Goal: Transaction & Acquisition: Purchase product/service

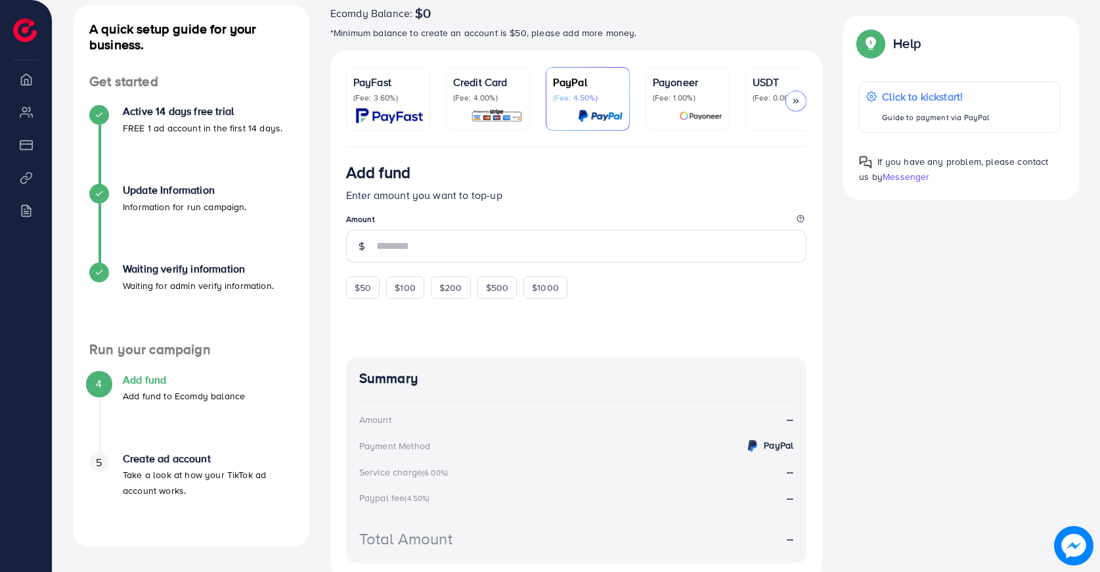
scroll to position [148, 0]
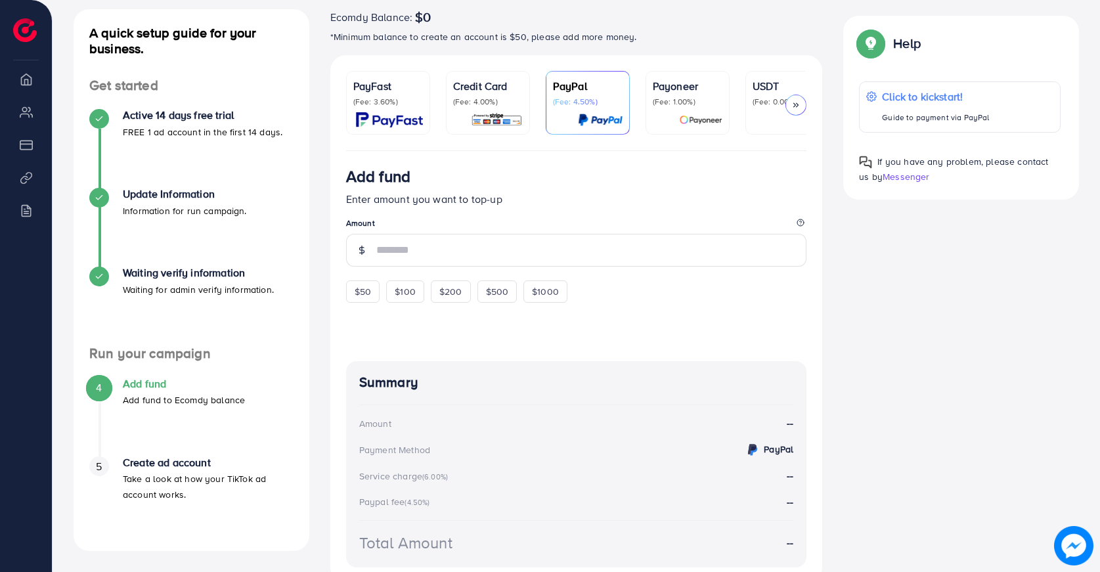
click at [410, 119] on img at bounding box center [389, 119] width 67 height 15
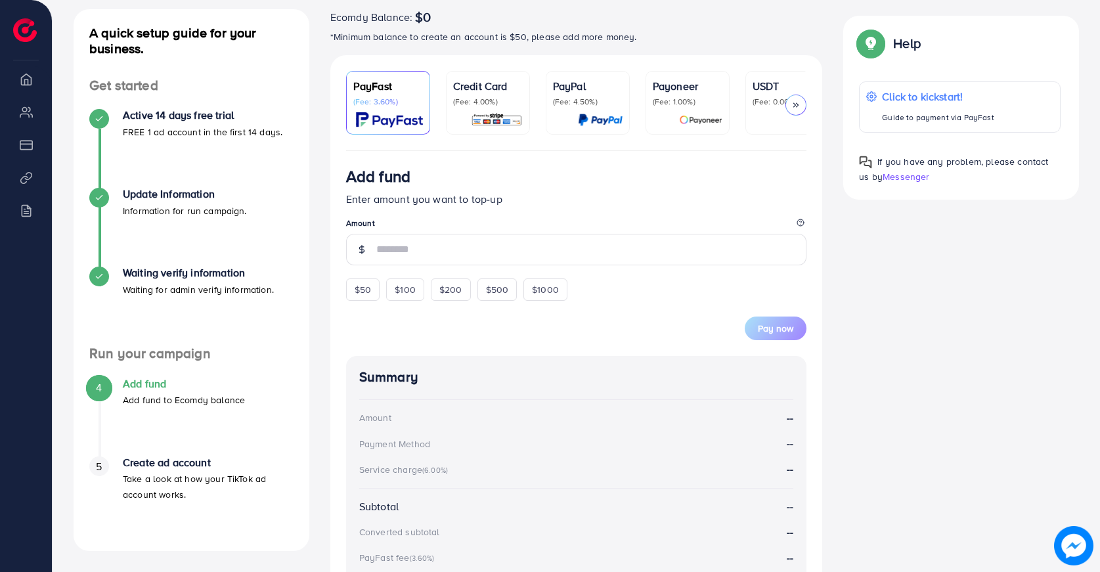
click at [498, 113] on img at bounding box center [497, 119] width 52 height 15
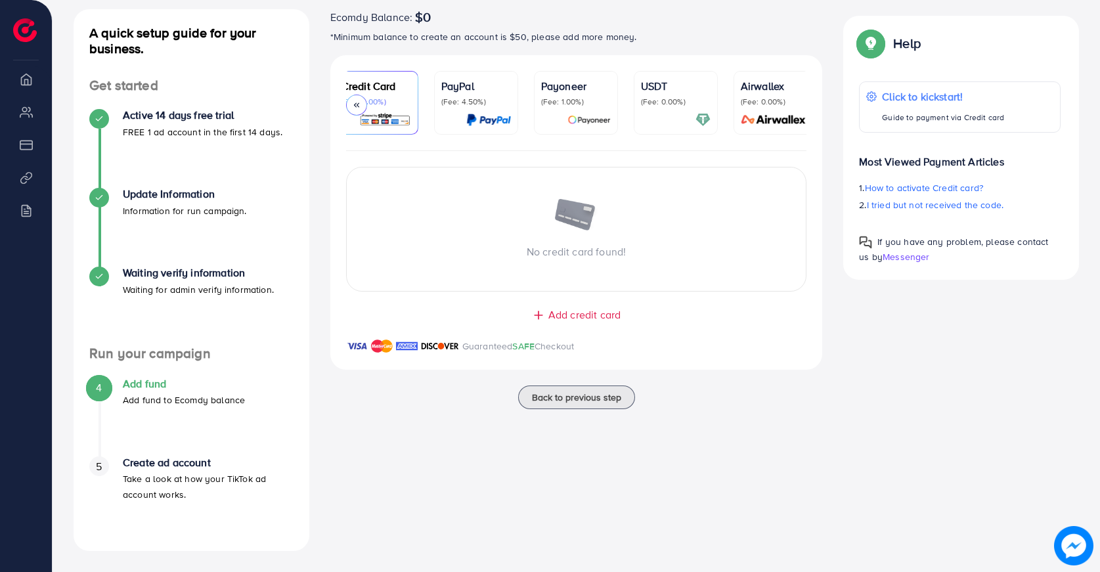
scroll to position [0, 122]
click at [751, 99] on p "(Fee: 0.00%)" at bounding box center [765, 102] width 70 height 11
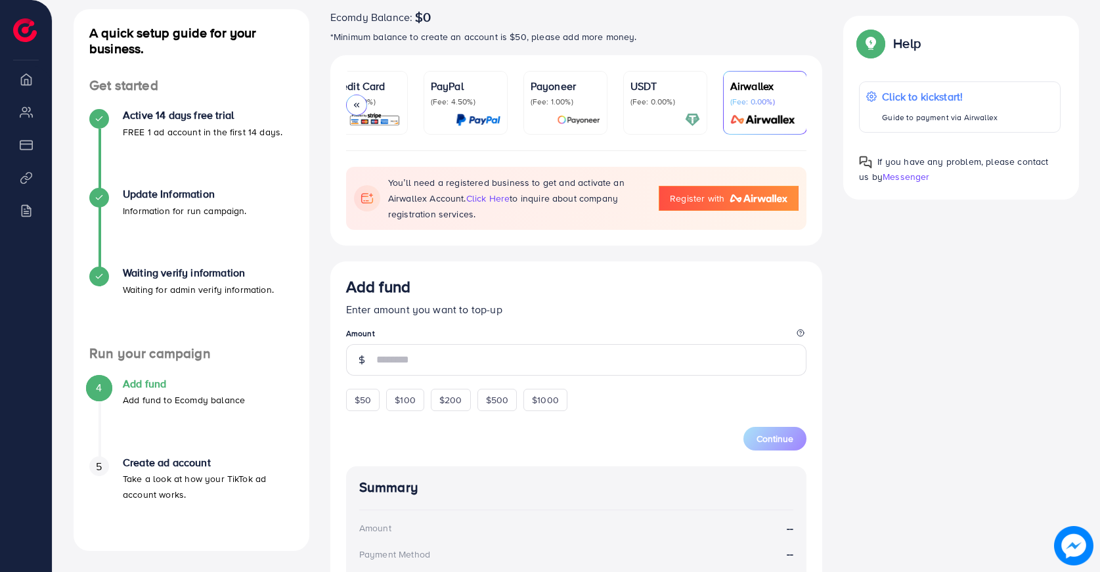
click at [675, 112] on div at bounding box center [665, 119] width 70 height 15
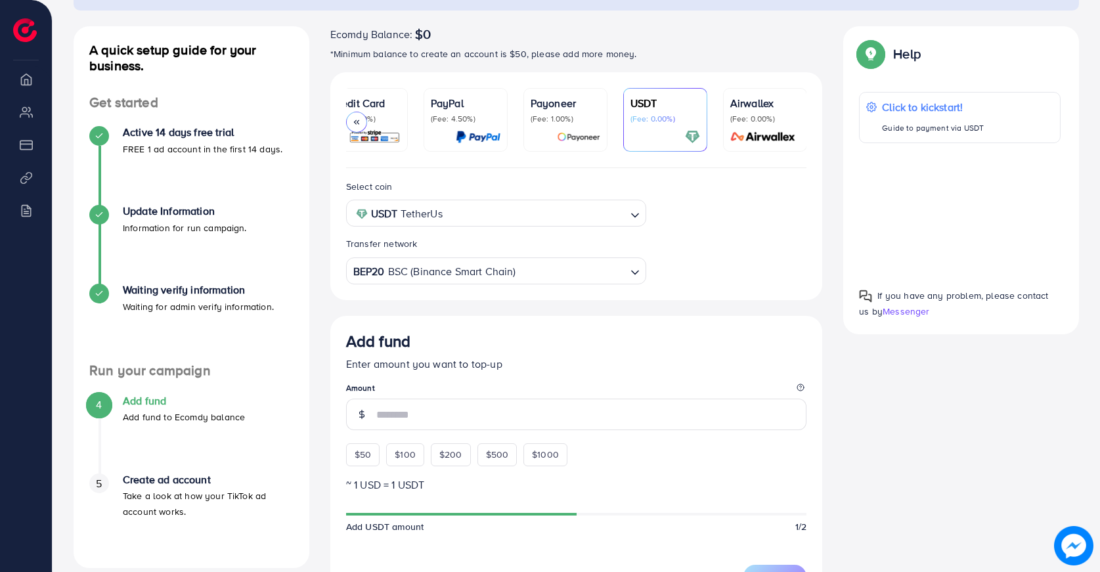
scroll to position [129, 0]
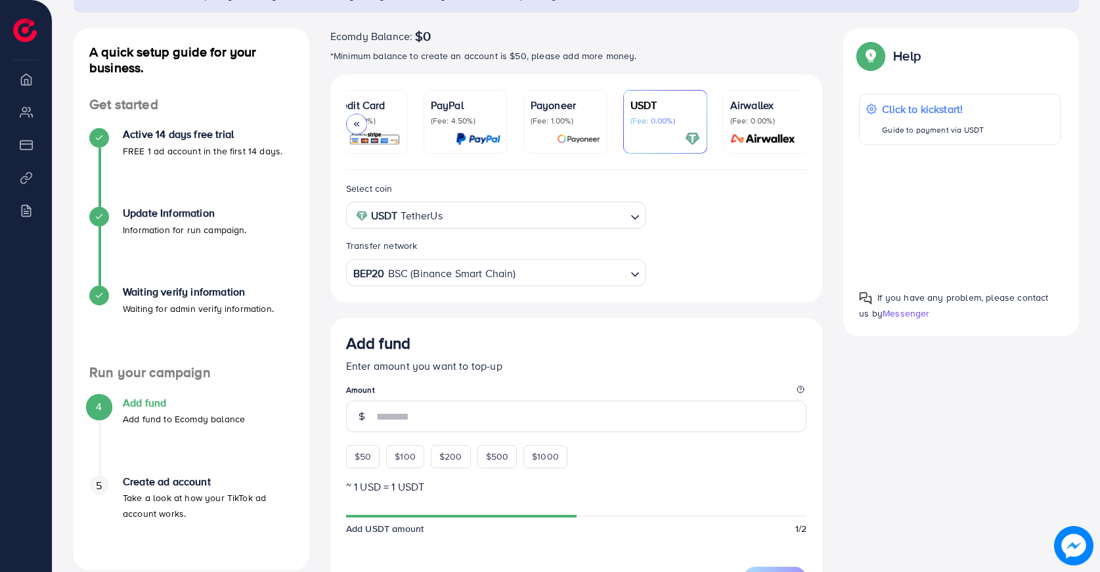
click at [573, 135] on img at bounding box center [578, 138] width 43 height 15
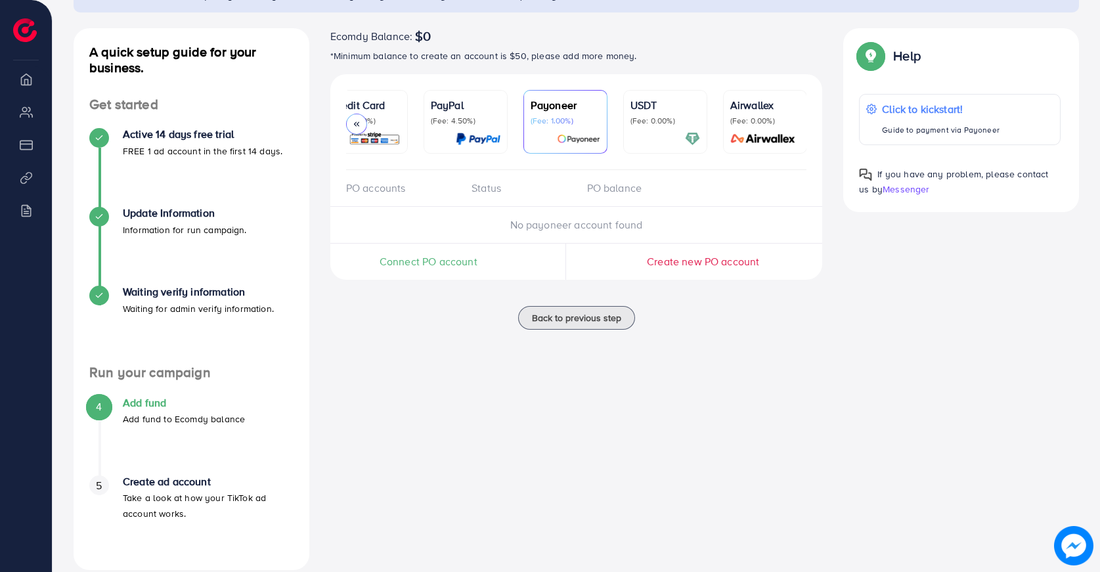
click at [441, 111] on p "PayPal" at bounding box center [466, 105] width 70 height 16
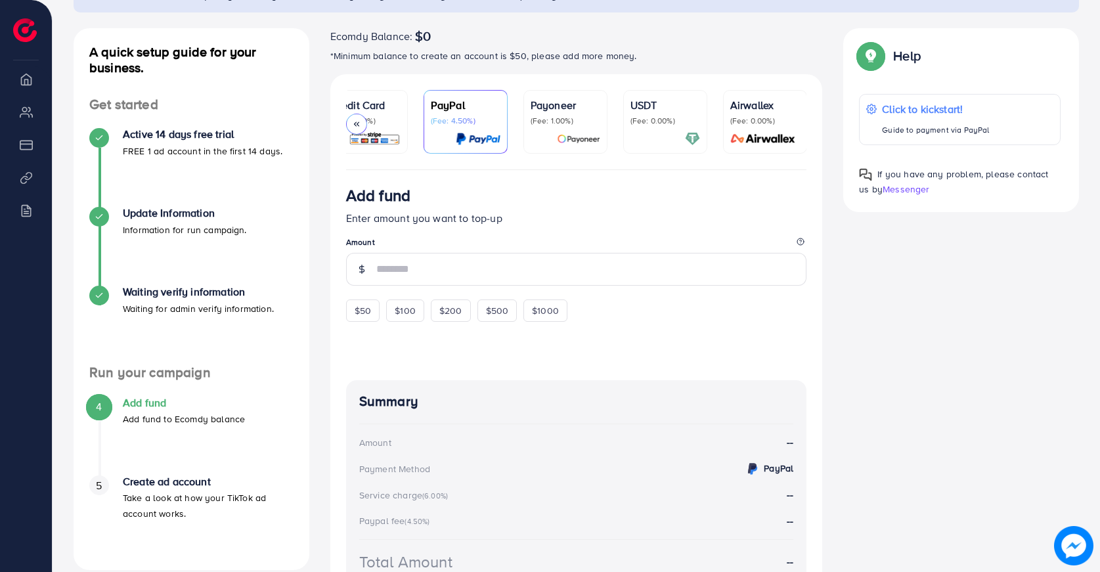
click at [378, 117] on p "(Fee: 4.00%)" at bounding box center [366, 121] width 70 height 11
